Goal: Task Accomplishment & Management: Use online tool/utility

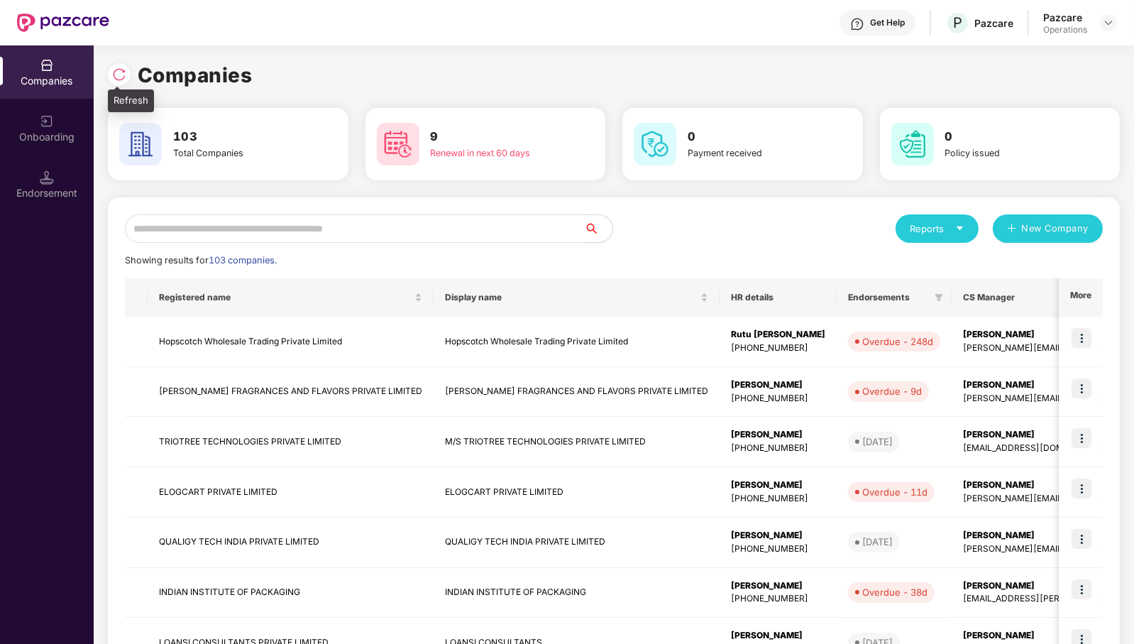
click at [123, 77] on img at bounding box center [119, 74] width 14 height 14
click at [430, 224] on input "text" at bounding box center [354, 228] width 459 height 28
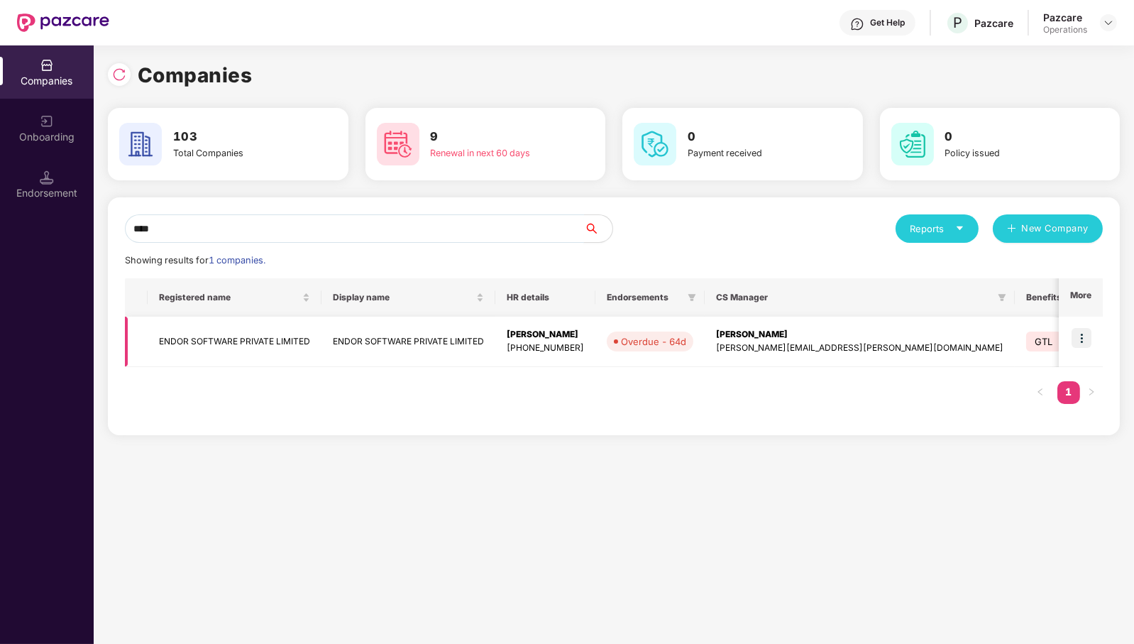
type input "****"
click at [1083, 336] on img at bounding box center [1082, 338] width 20 height 20
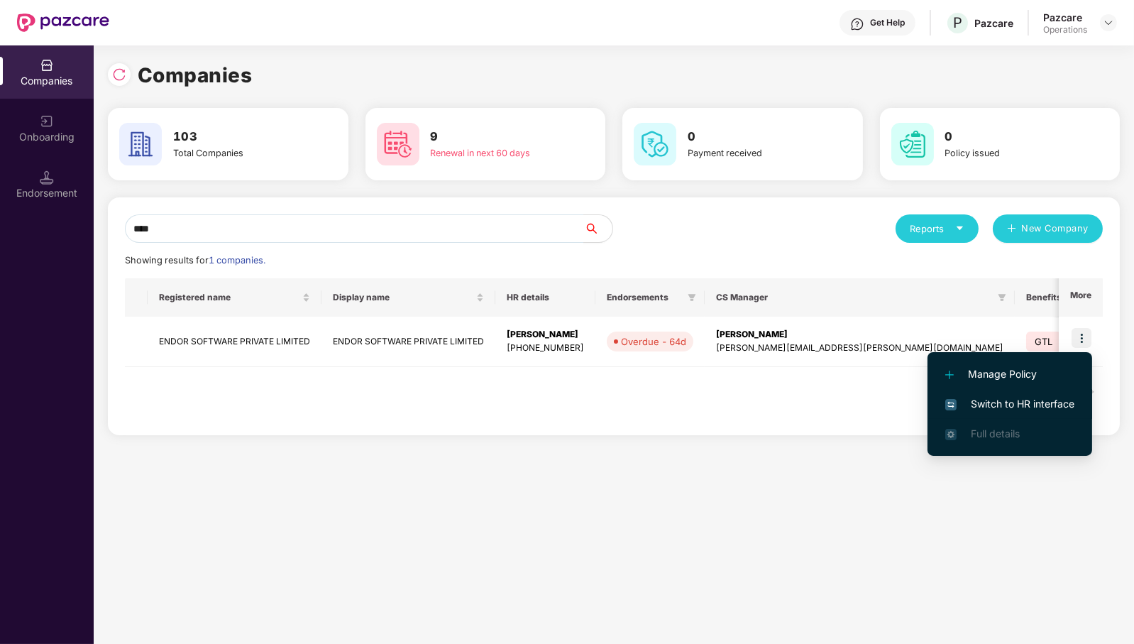
click at [1038, 398] on span "Switch to HR interface" at bounding box center [1010, 404] width 129 height 16
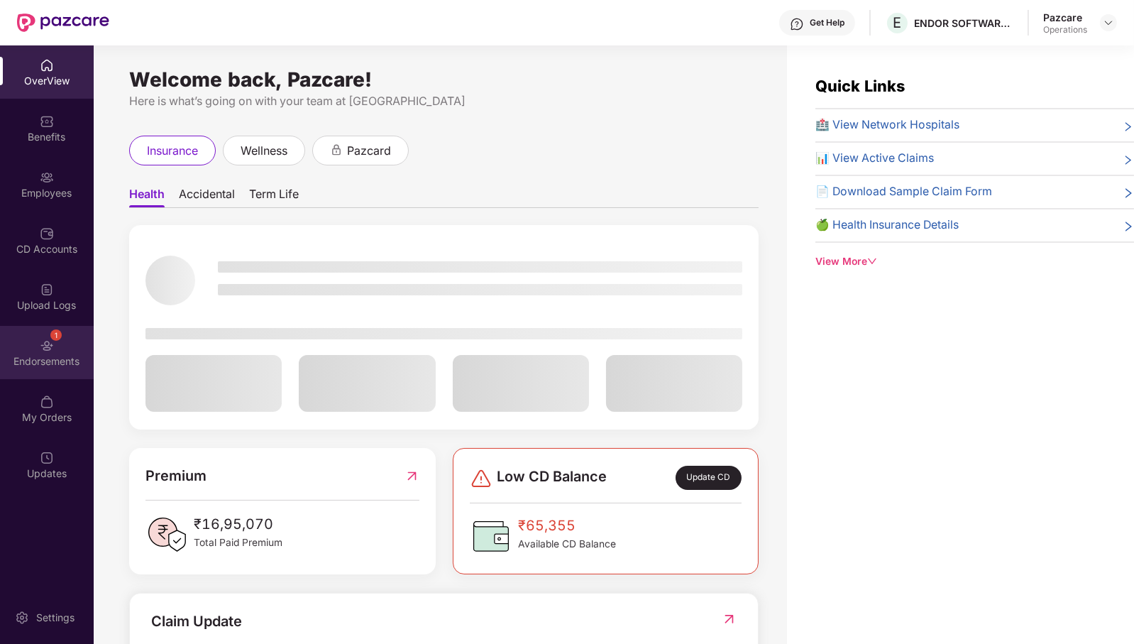
click at [67, 354] on div "Endorsements" at bounding box center [47, 361] width 94 height 14
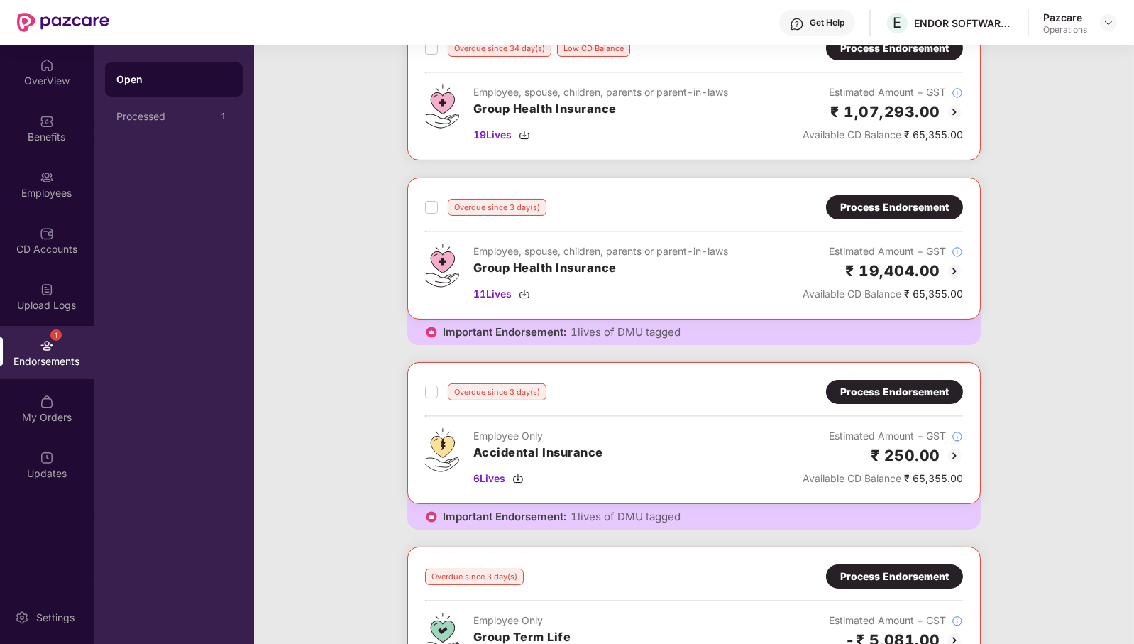
scroll to position [444, 0]
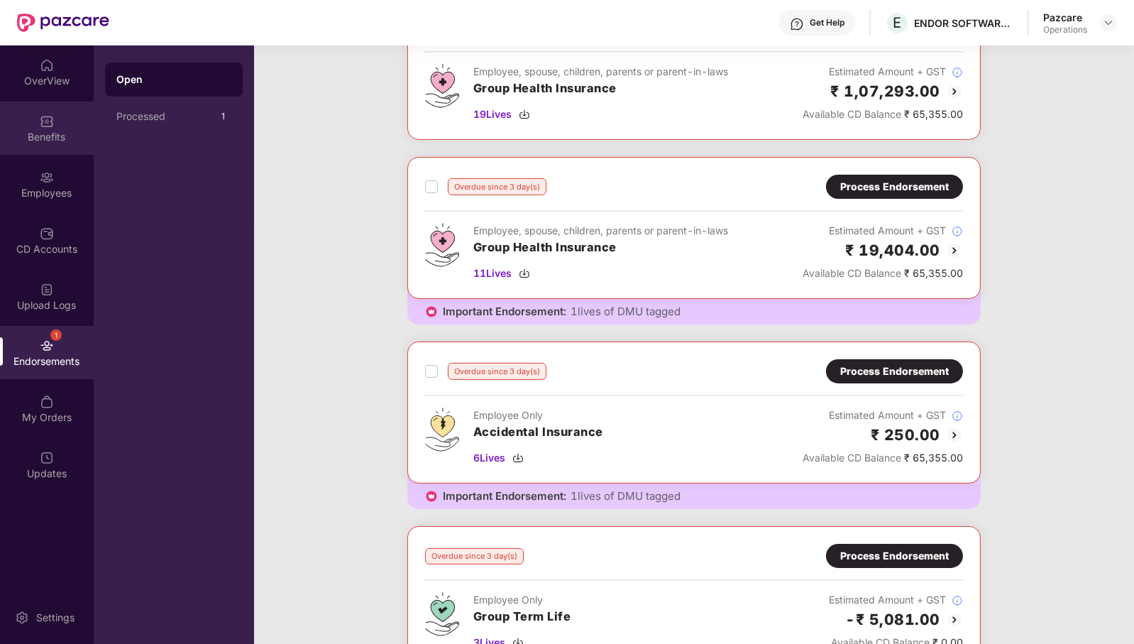
click at [47, 126] on img at bounding box center [47, 121] width 14 height 14
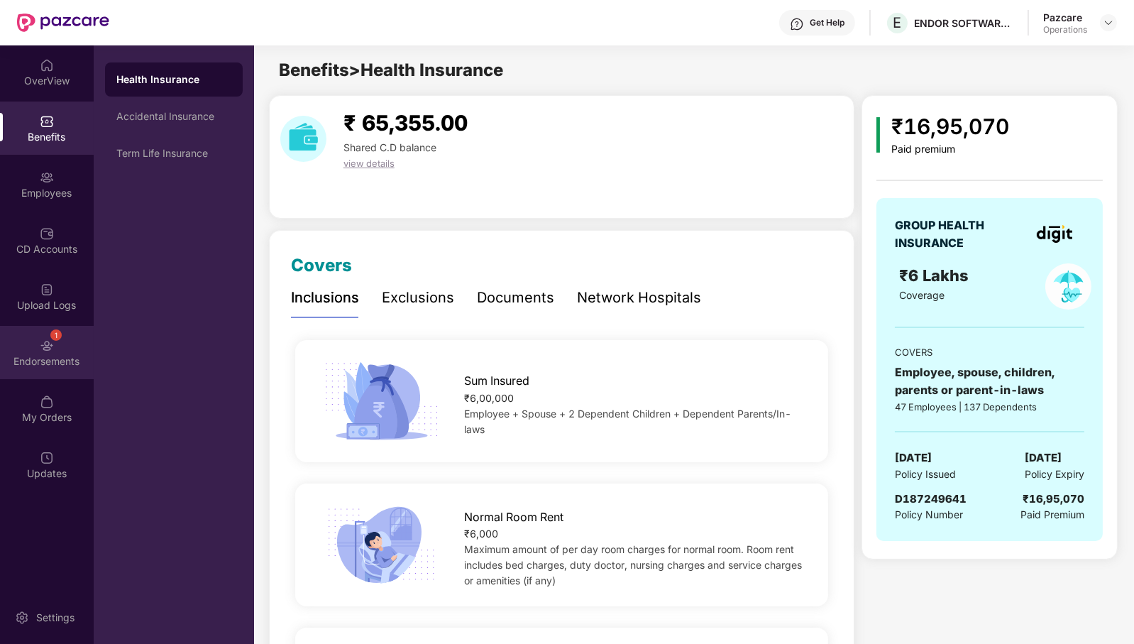
click at [65, 346] on div "1 Endorsements" at bounding box center [47, 352] width 94 height 53
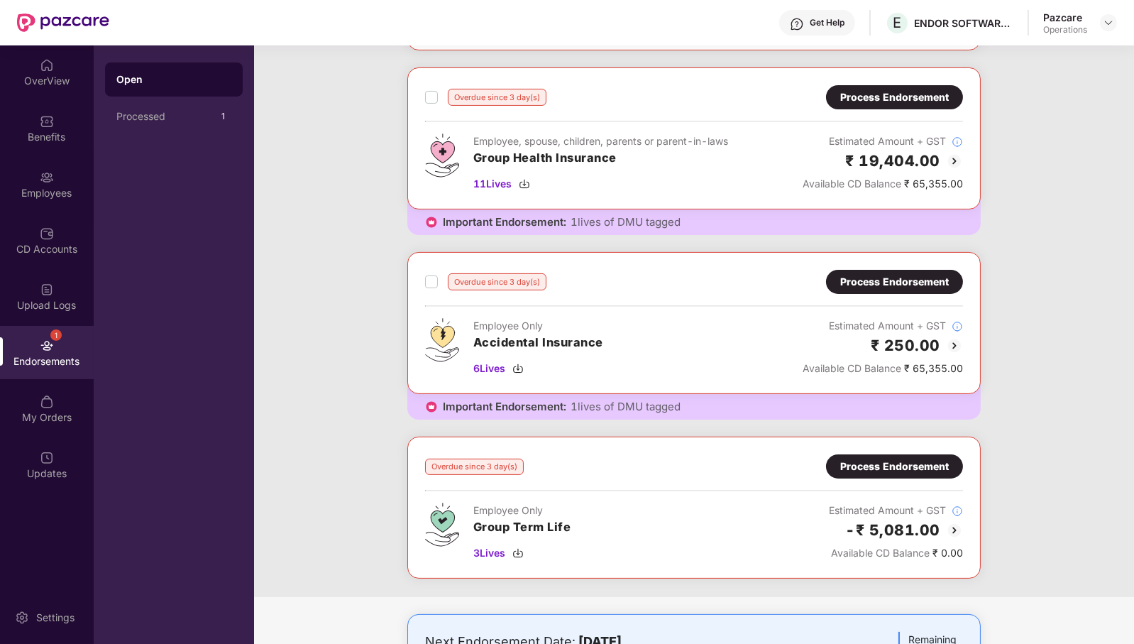
scroll to position [355, 0]
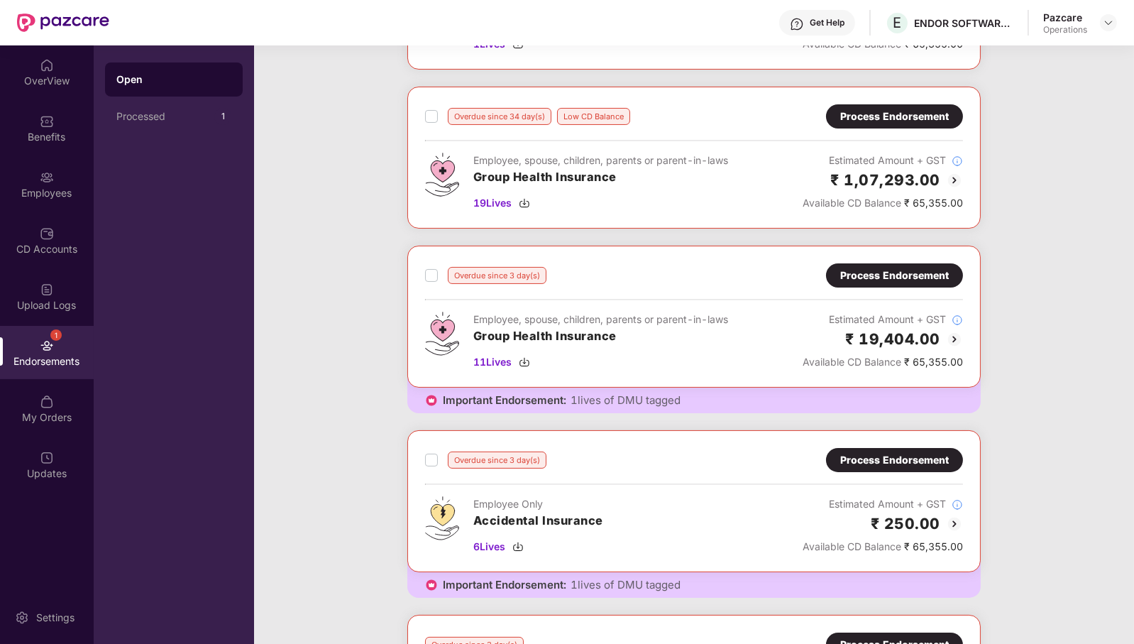
click at [909, 270] on div "Process Endorsement" at bounding box center [894, 276] width 109 height 16
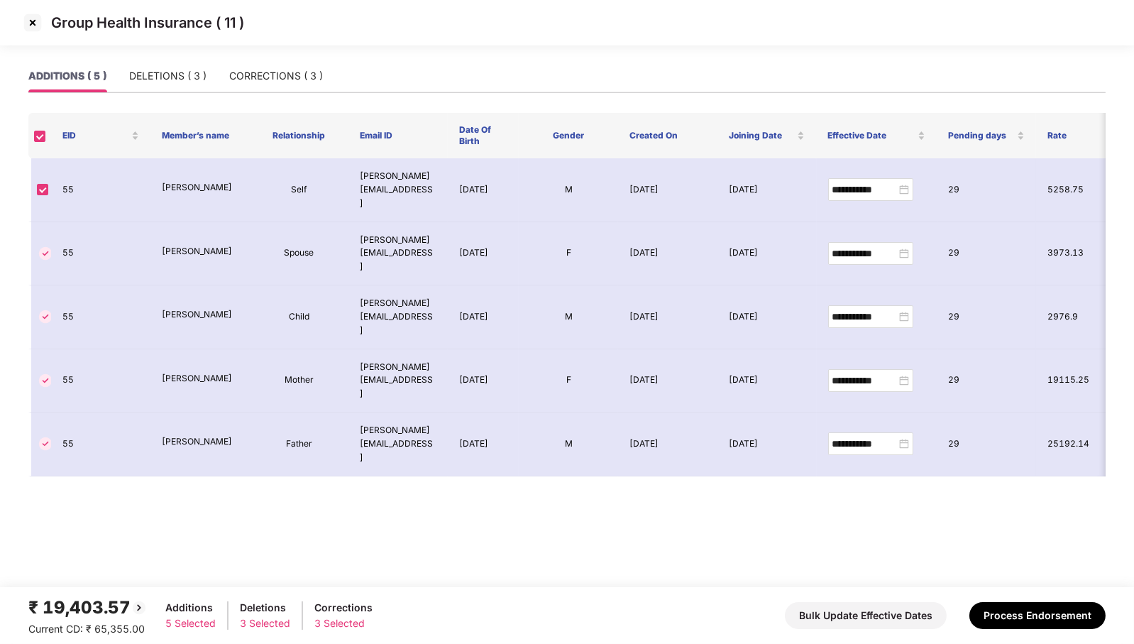
click at [37, 18] on img at bounding box center [32, 22] width 23 height 23
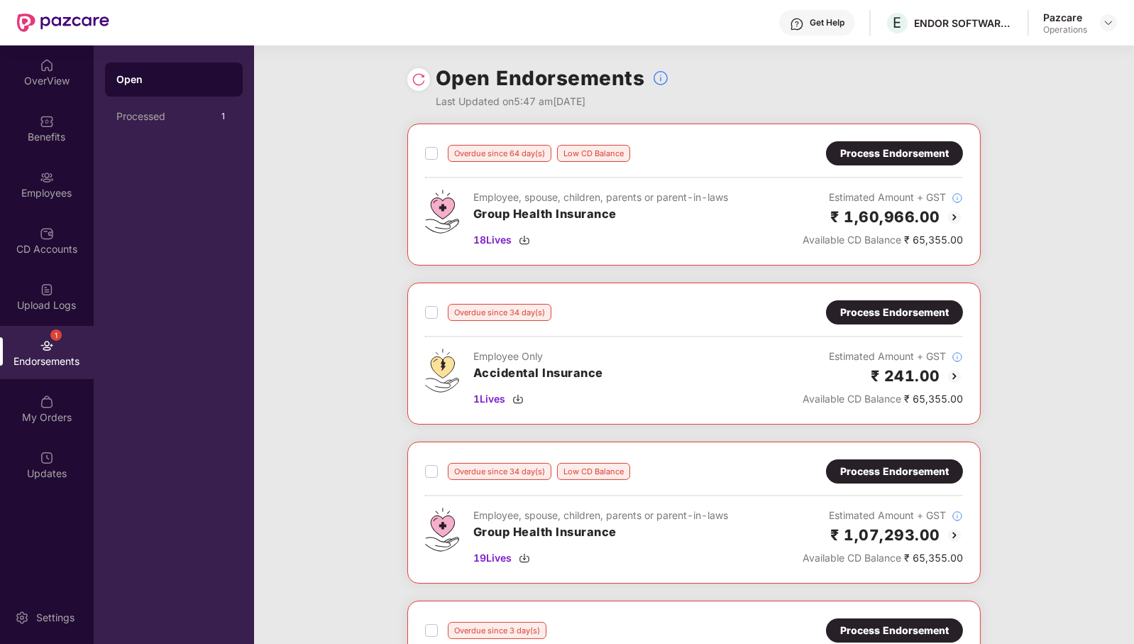
scroll to position [89, 0]
